Goal: Information Seeking & Learning: Learn about a topic

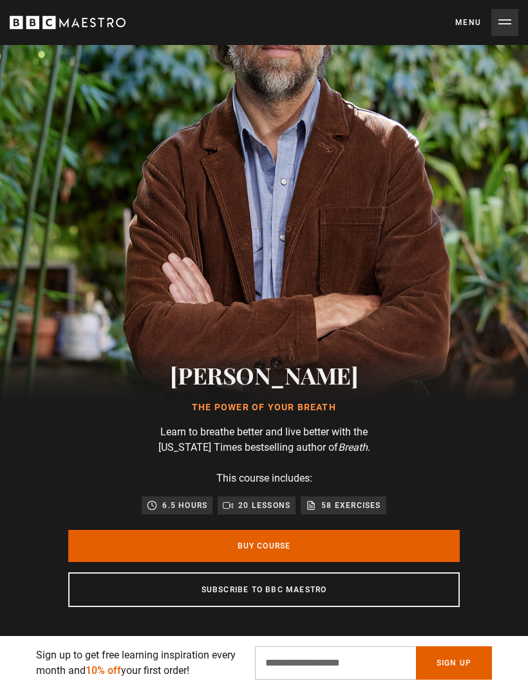
scroll to position [0, 461]
click at [340, 663] on input "Email Address" at bounding box center [335, 663] width 161 height 33
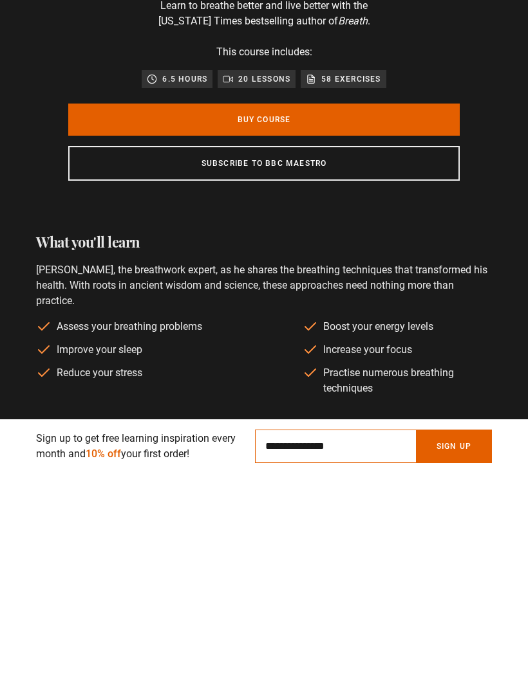
scroll to position [0, 921]
type input "**********"
click at [443, 647] on button "Sign Up" at bounding box center [454, 663] width 76 height 33
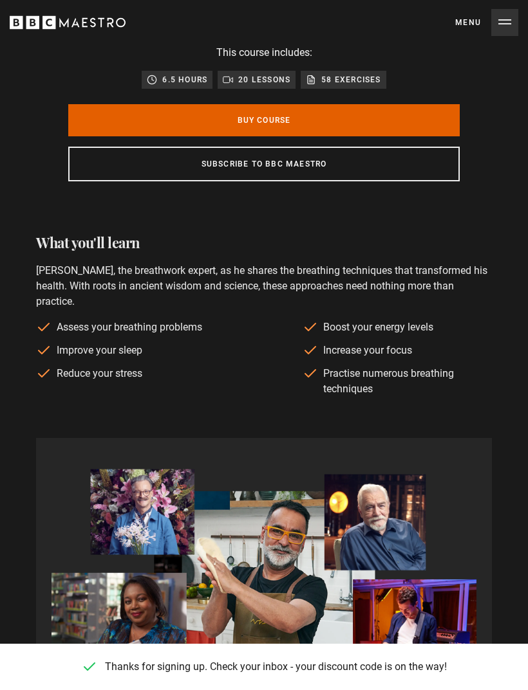
scroll to position [0, 1382]
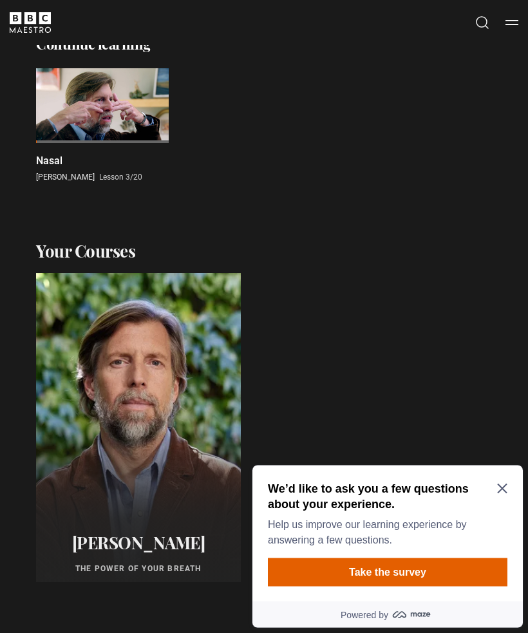
scroll to position [309, 0]
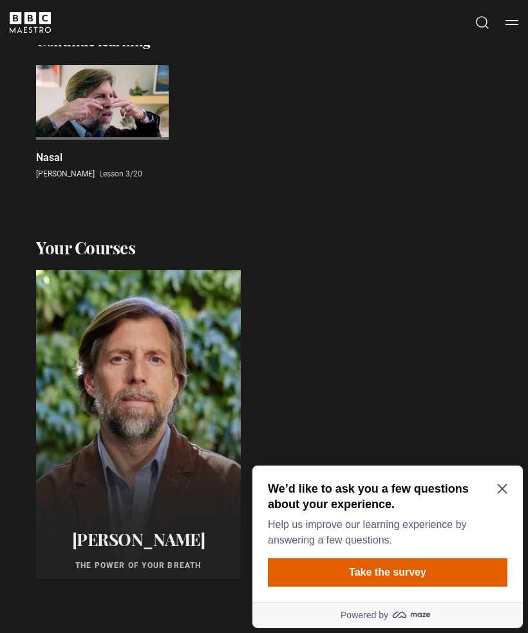
click at [506, 487] on icon "Close Maze Prompt" at bounding box center [502, 488] width 10 height 10
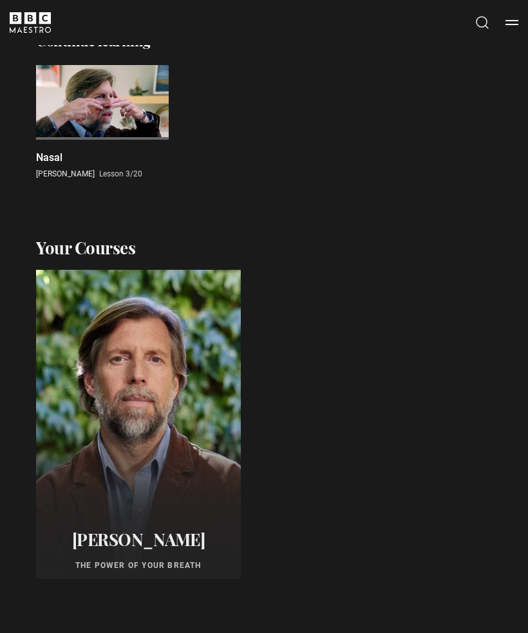
click at [114, 109] on div at bounding box center [102, 102] width 133 height 75
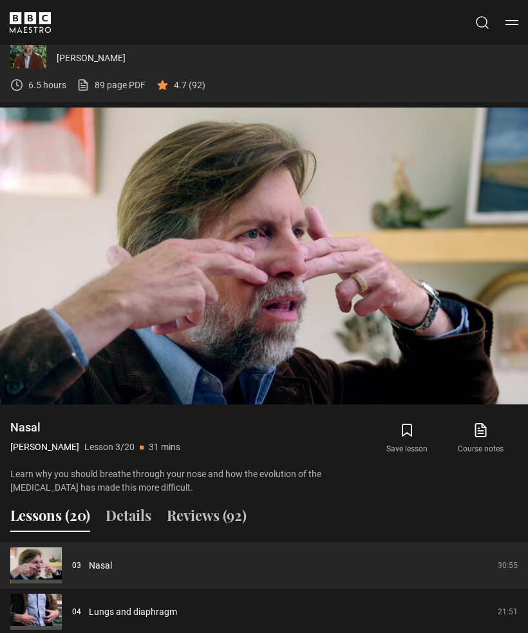
click at [456, 340] on video-js "Video Player is loading. Play Lesson Nasal 10s Skip Back 10 seconds Pause 10s S…" at bounding box center [264, 255] width 528 height 297
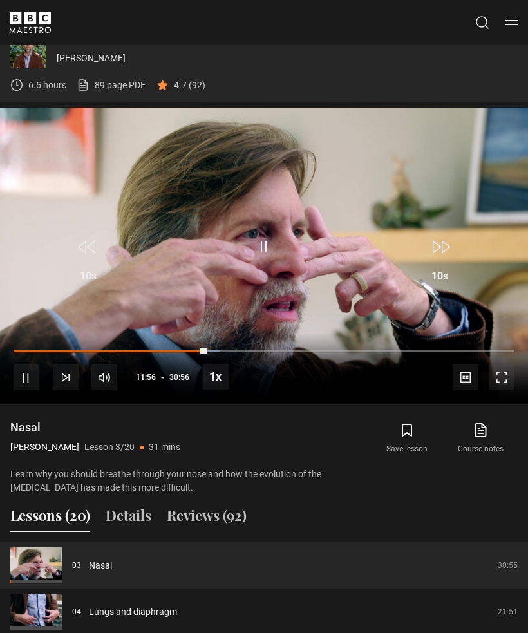
click at [64, 176] on video-js "Video Player is loading. Play Lesson Nasal 10s Skip Back 10 seconds Pause 10s S…" at bounding box center [264, 255] width 528 height 297
click at [162, 197] on video-js "Video Player is loading. Play Lesson Nasal 10s Skip Back 10 seconds Pause 10s S…" at bounding box center [264, 255] width 528 height 297
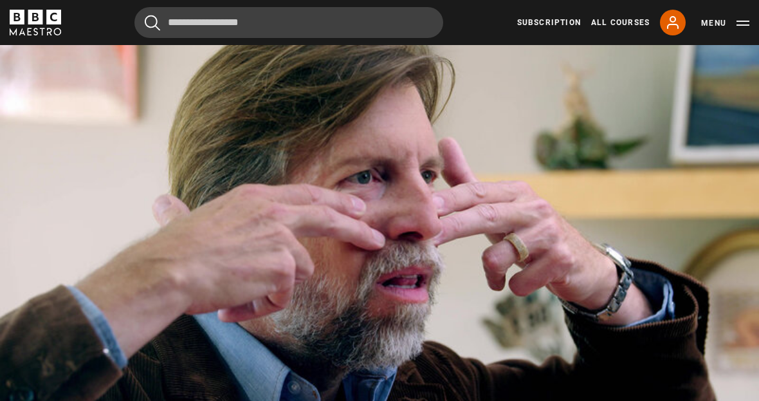
scroll to position [576, 0]
click at [104, 230] on button "10s Skip Back 10 seconds" at bounding box center [126, 207] width 45 height 58
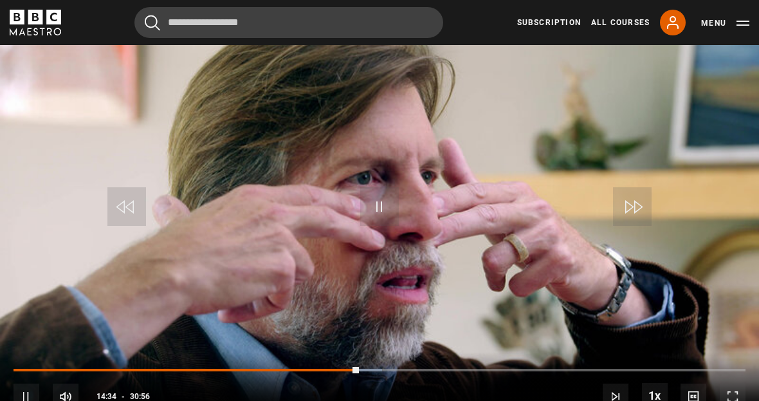
click at [227, 217] on video-js "Video Player is loading. Play Lesson Nasal 10s Skip Back 10 seconds Pause 10s S…" at bounding box center [379, 209] width 759 height 427
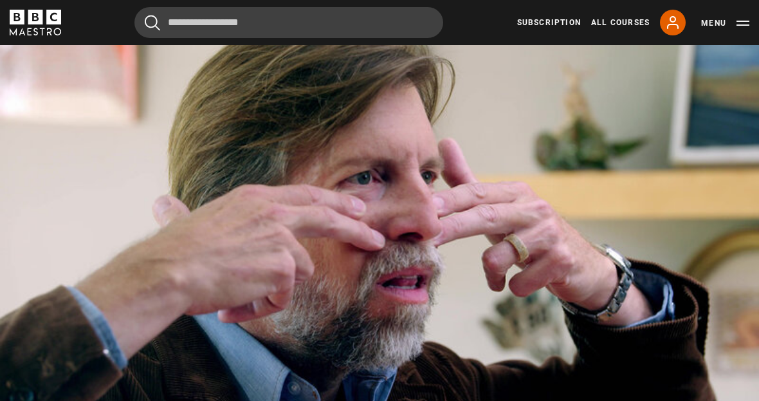
click at [303, 115] on video-js "Video Player is loading. Play Lesson Nasal 10s Skip Back 10 seconds Pause 10s S…" at bounding box center [379, 209] width 759 height 427
click at [44, 243] on video-js "Video Player is loading. Play Lesson Nasal 10s Skip Back 10 seconds Pause 10s S…" at bounding box center [379, 209] width 759 height 427
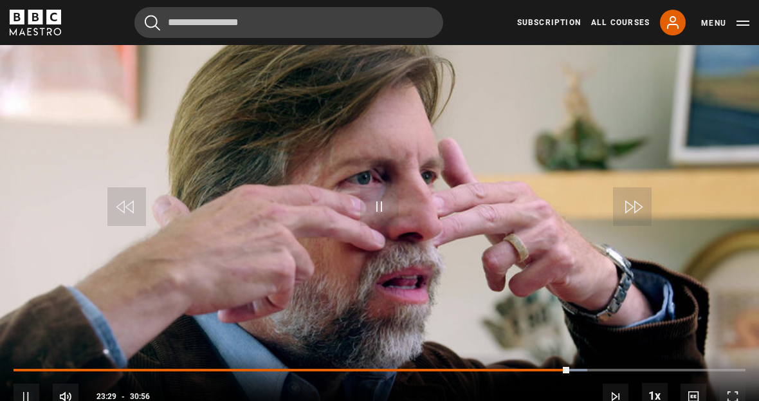
click at [75, 208] on video-js "Video Player is loading. Play Lesson Nasal 10s Skip Back 10 seconds Pause 10s S…" at bounding box center [379, 209] width 759 height 427
click at [527, 165] on video-js "Video Player is loading. Play Lesson Nasal 10s Skip Back 10 seconds Pause 10s S…" at bounding box center [379, 209] width 759 height 427
click at [527, 182] on video-js "Video Player is loading. Play Lesson Nasal 10s Skip Back 10 seconds Pause 10s S…" at bounding box center [379, 209] width 759 height 427
click at [527, 187] on video-js "Video Player is loading. Play Lesson Nasal 10s Skip Back 10 seconds Pause 10s S…" at bounding box center [379, 209] width 759 height 427
click at [527, 170] on video-js "Video Player is loading. Play Lesson Nasal 10s Skip Back 10 seconds Pause 10s S…" at bounding box center [379, 209] width 759 height 427
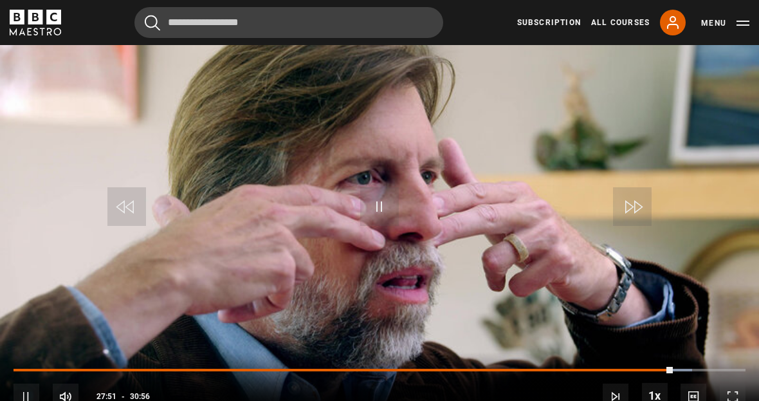
click at [527, 198] on video-js "Video Player is loading. Play Lesson Nasal 10s Skip Back 10 seconds Pause 10s S…" at bounding box center [379, 209] width 759 height 427
click at [527, 185] on video-js "Video Player is loading. Play Lesson Nasal 10s Skip Back 10 seconds Pause 10s S…" at bounding box center [379, 209] width 759 height 427
click at [527, 165] on video-js "Video Player is loading. Play Lesson Nasal 10s Skip Back 10 seconds Pause 10s S…" at bounding box center [379, 209] width 759 height 427
click at [373, 226] on span "Video Player" at bounding box center [379, 206] width 39 height 39
click at [56, 172] on video-js "Video Player is loading. Play Lesson Nasal 10s Skip Back 10 seconds Pause 10s S…" at bounding box center [379, 209] width 759 height 427
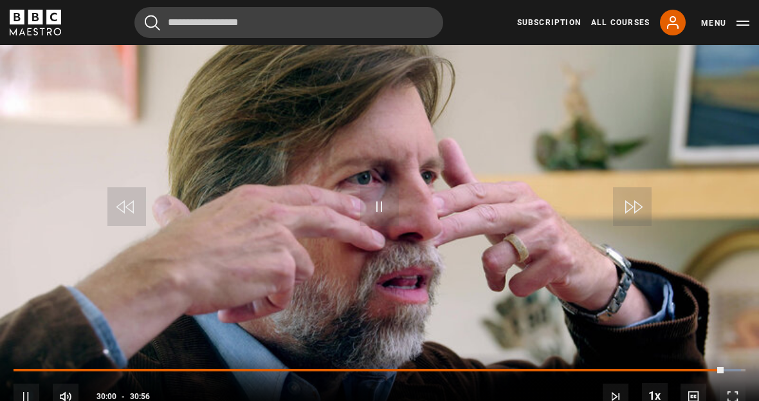
click at [44, 154] on video-js "Video Player is loading. Play Lesson Nasal 10s Skip Back 10 seconds Pause 10s S…" at bounding box center [379, 209] width 759 height 427
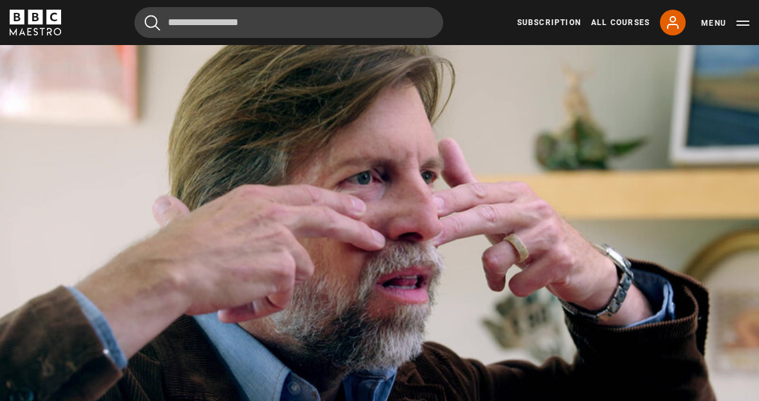
click at [125, 128] on video-js "Video Player is loading. Play Lesson Nasal 10s Skip Back 10 seconds Pause 10s S…" at bounding box center [379, 209] width 759 height 427
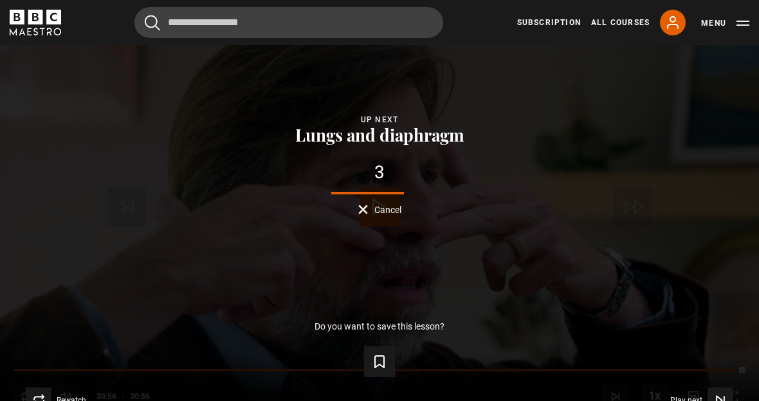
click at [380, 111] on div "Lesson Completed Up next Lungs and diaphragm 3 Cancel Do you want to save this …" at bounding box center [379, 209] width 759 height 427
click at [360, 259] on div "Lesson Completed Up next Lungs and diaphragm 3 Cancel Do you want to save this …" at bounding box center [379, 209] width 759 height 427
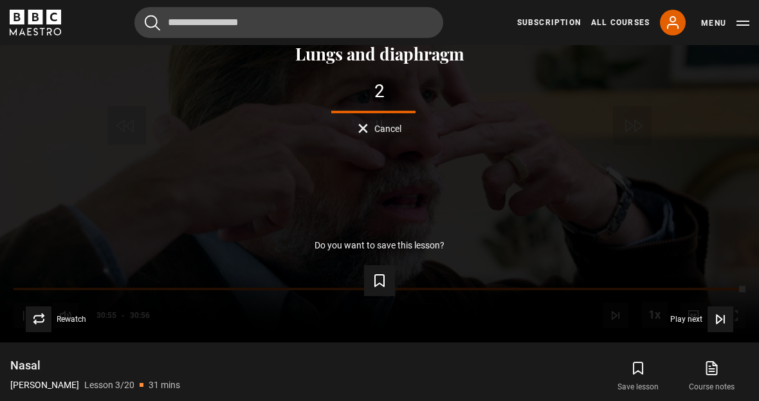
scroll to position [1022, 0]
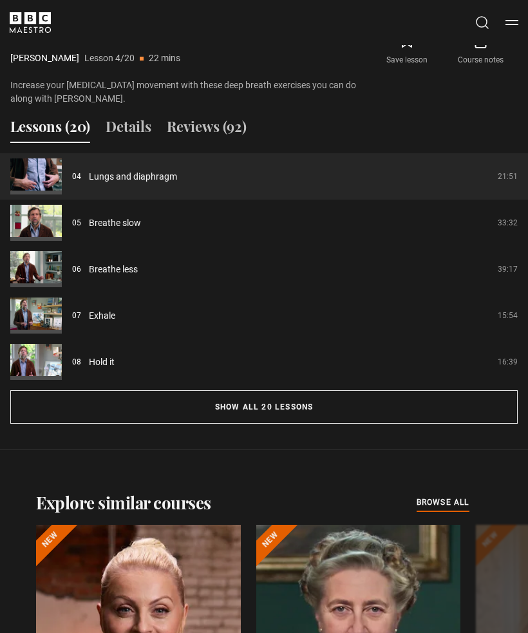
scroll to position [1161, 0]
